Goal: Transaction & Acquisition: Purchase product/service

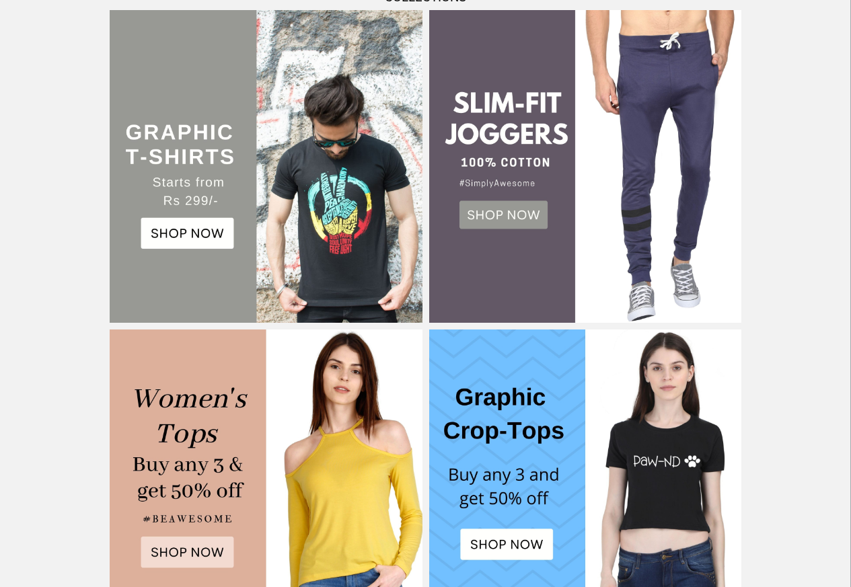
scroll to position [209, 0]
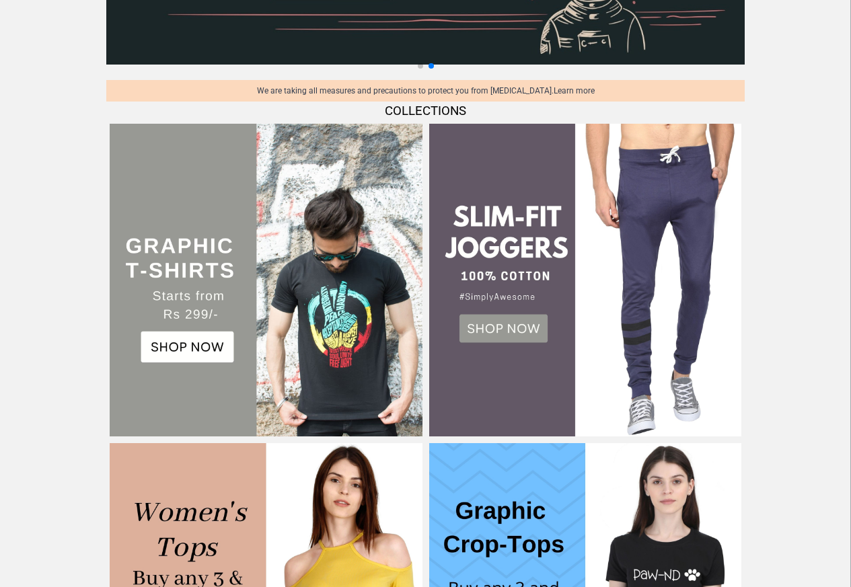
click at [175, 349] on img at bounding box center [266, 280] width 312 height 312
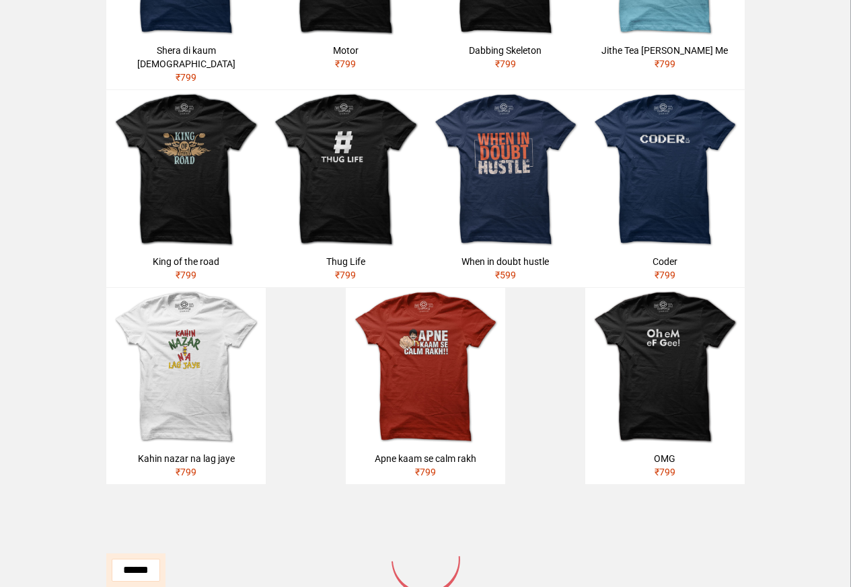
scroll to position [643, 0]
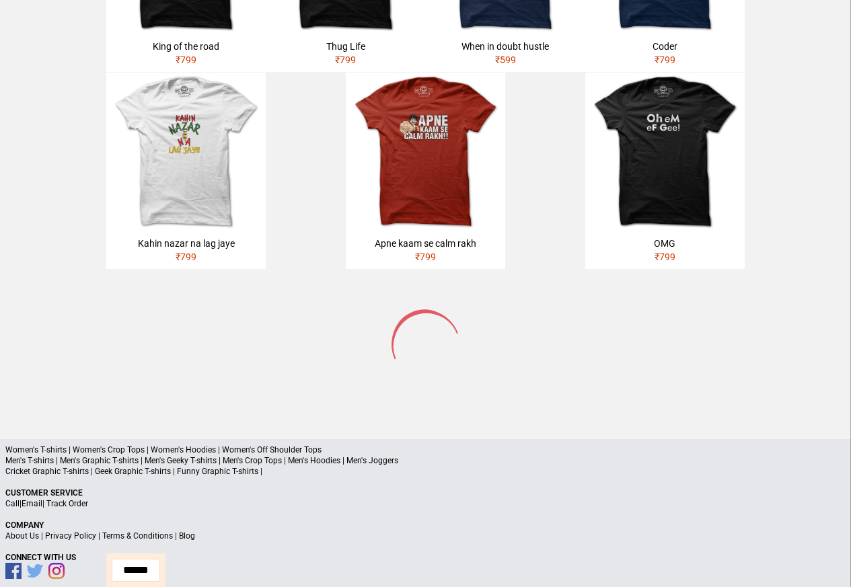
click at [46, 456] on p "Men's T-shirts | Men's Graphic T-shirts | Men's Geeky T-shirts | Men's Crop Top…" at bounding box center [425, 461] width 840 height 11
click at [55, 456] on p "Men's T-shirts | Men's Graphic T-shirts | Men's Geeky T-shirts | Men's Crop Top…" at bounding box center [425, 461] width 840 height 11
click at [41, 456] on p "Men's T-shirts | Men's Graphic T-shirts | Men's Geeky T-shirts | Men's Crop Top…" at bounding box center [425, 461] width 840 height 11
click at [92, 456] on p "Men's T-shirts | Men's Graphic T-shirts | Men's Geeky T-shirts | Men's Crop Top…" at bounding box center [425, 461] width 840 height 11
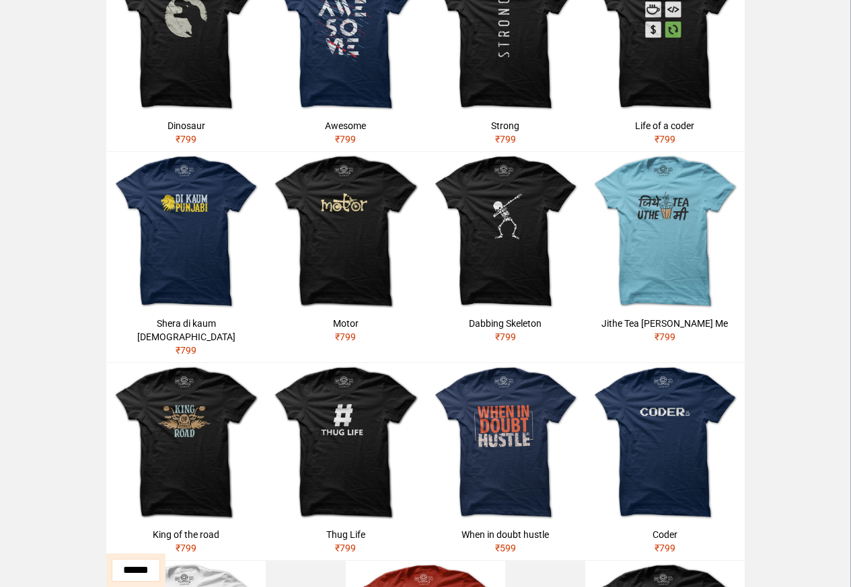
scroll to position [122, 0]
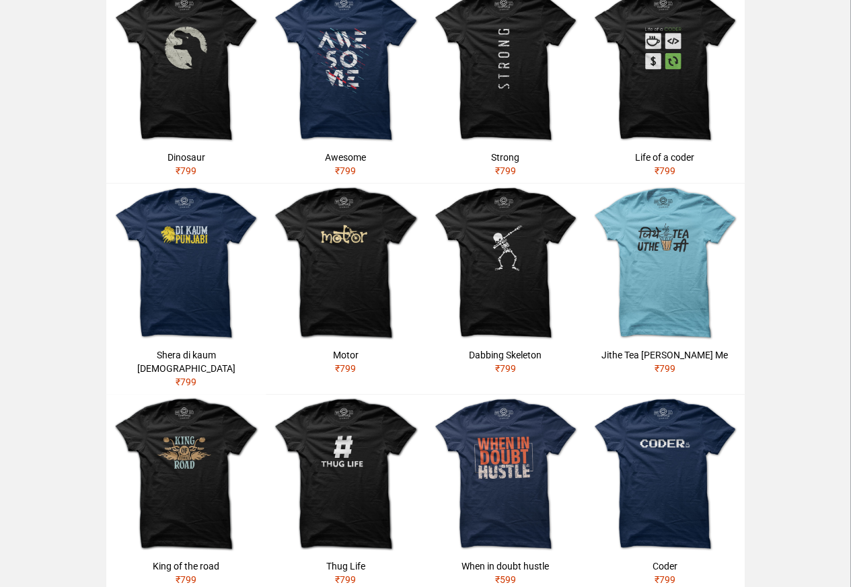
click at [190, 575] on span "₹ 799" at bounding box center [186, 580] width 21 height 11
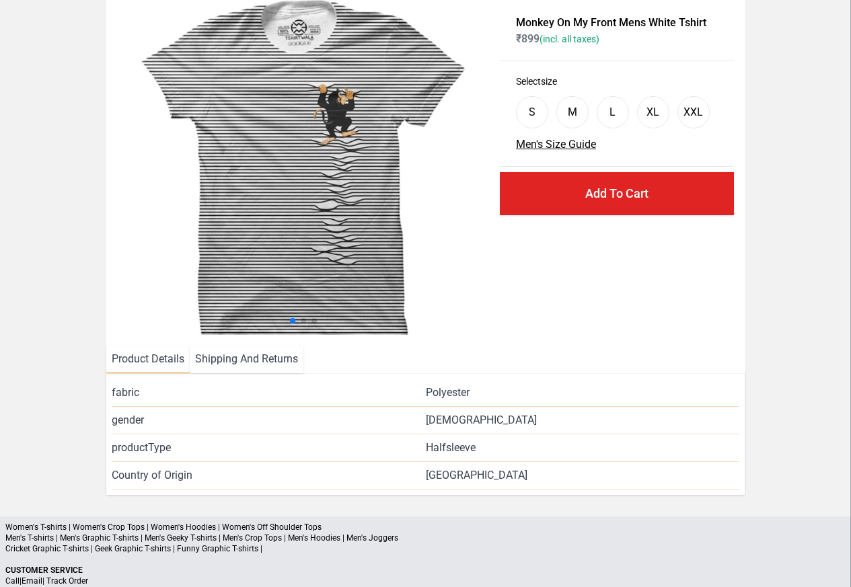
scroll to position [163, 0]
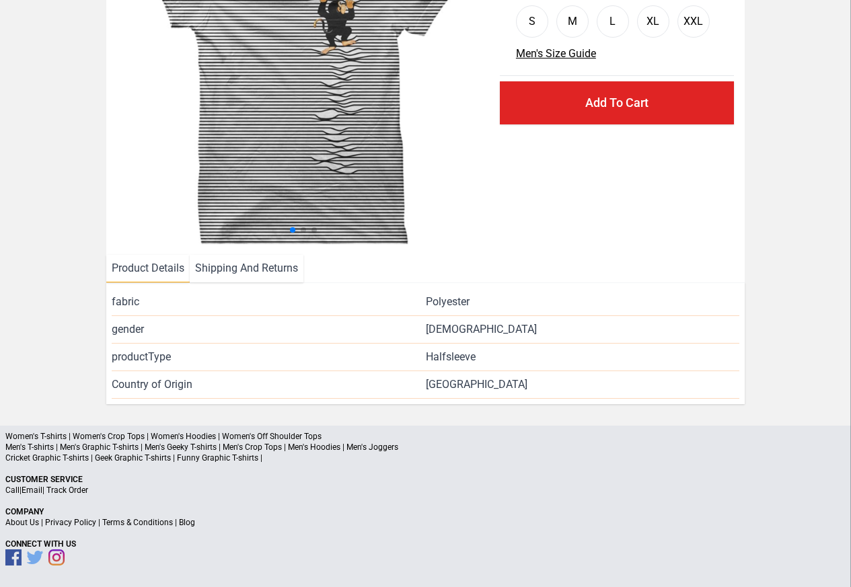
click at [230, 265] on li "Shipping And Returns" at bounding box center [247, 269] width 114 height 28
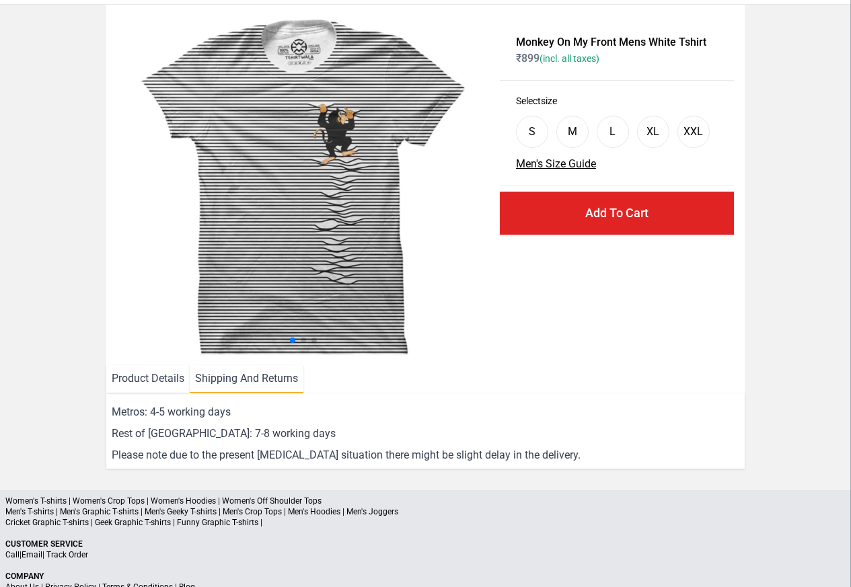
scroll to position [116, 0]
